Goal: Navigation & Orientation: Find specific page/section

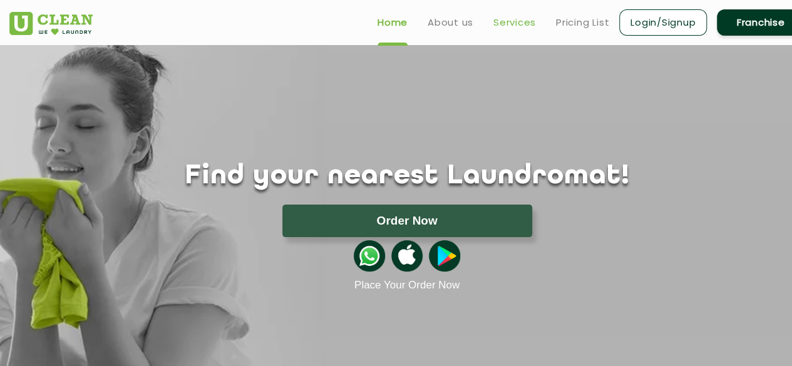
click at [523, 19] on link "Services" at bounding box center [514, 22] width 43 height 15
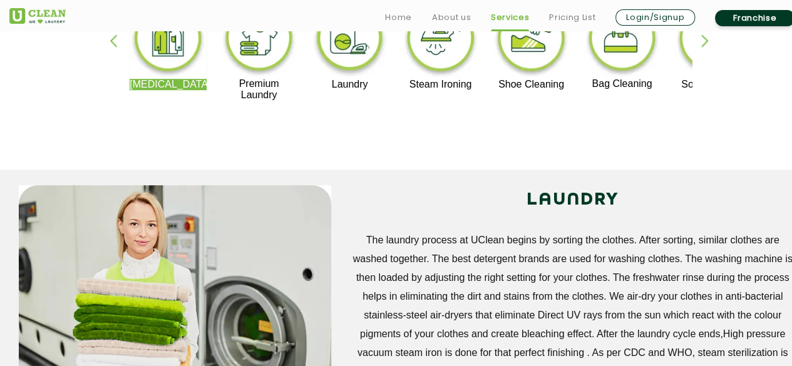
scroll to position [358, 0]
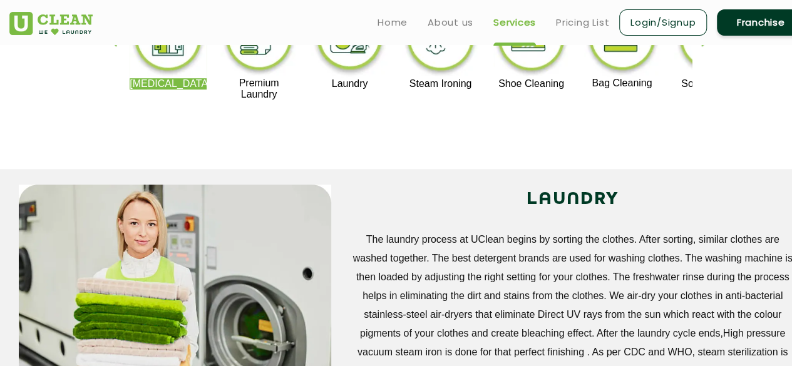
click at [704, 43] on header "Home About us Services Pricing List Login/Signup Franchise" at bounding box center [396, 22] width 792 height 45
click at [703, 49] on div "button" at bounding box center [710, 51] width 19 height 34
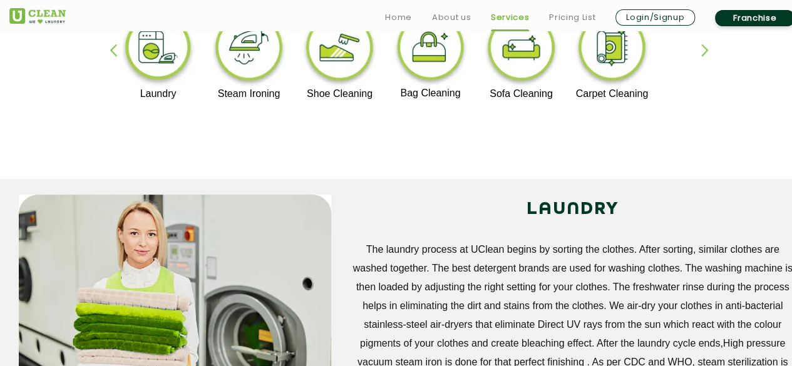
scroll to position [349, 0]
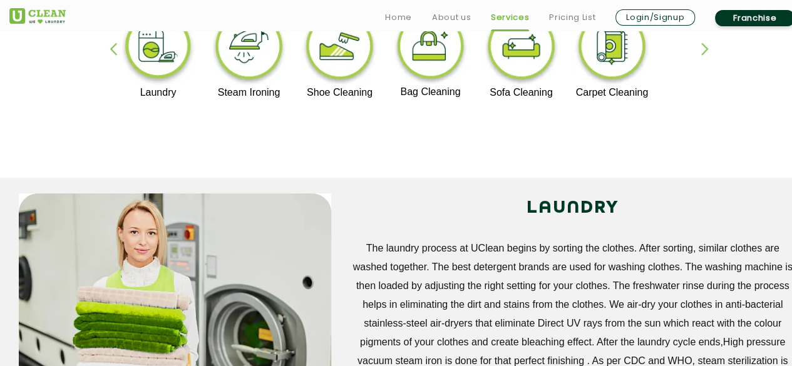
click at [704, 48] on div "button" at bounding box center [710, 60] width 19 height 34
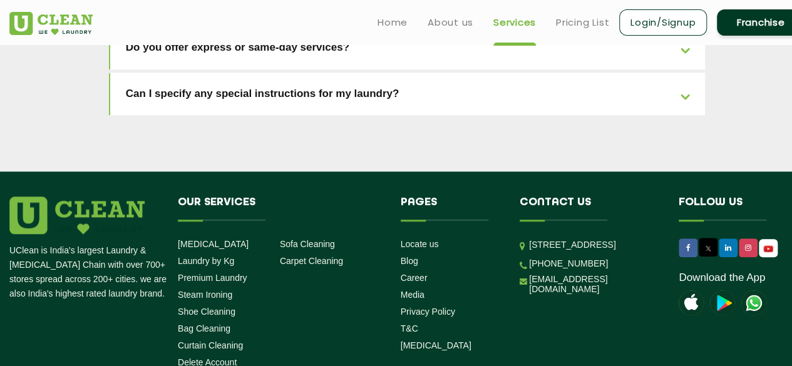
scroll to position [2932, 0]
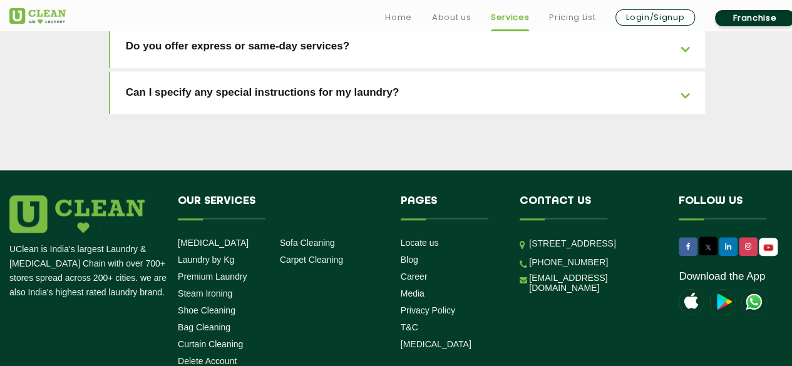
drag, startPoint x: 614, startPoint y: 195, endPoint x: 509, endPoint y: 198, distance: 105.8
click at [509, 198] on div "UClean is India's largest Laundry & [MEDICAL_DATA] Chain with over 700+ stores …" at bounding box center [406, 283] width 813 height 176
click at [618, 280] on div "UClean is India's largest Laundry & [MEDICAL_DATA] Chain with over 700+ stores …" at bounding box center [406, 326] width 813 height 262
